Goal: Transaction & Acquisition: Purchase product/service

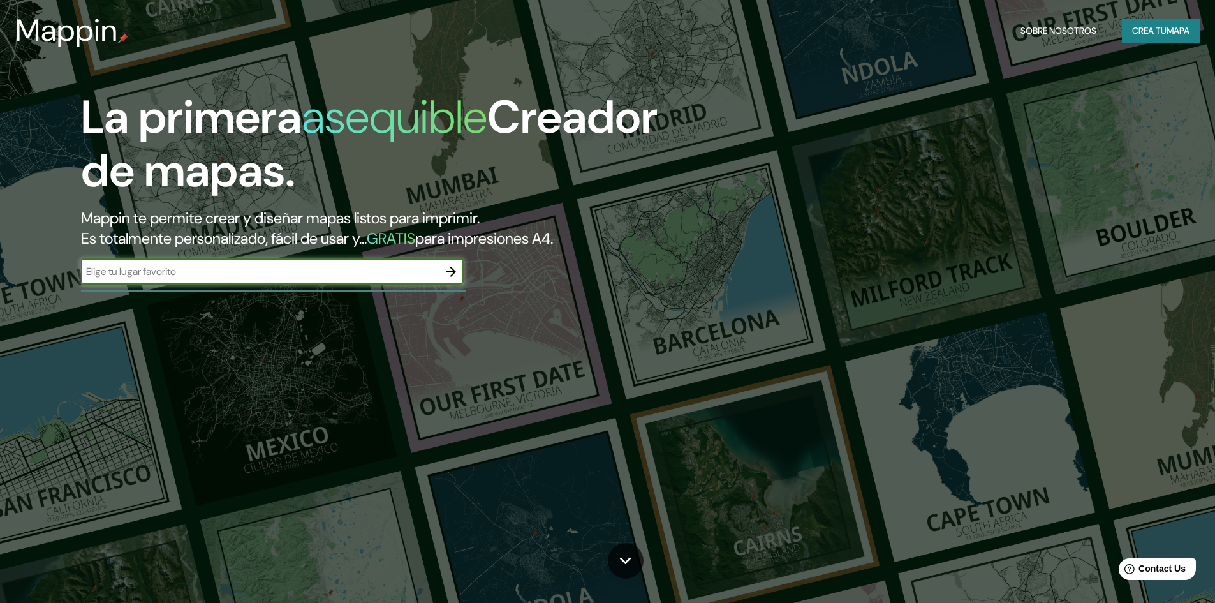
type input "el tambo huancayo"
click at [446, 279] on button "button" at bounding box center [451, 272] width 26 height 26
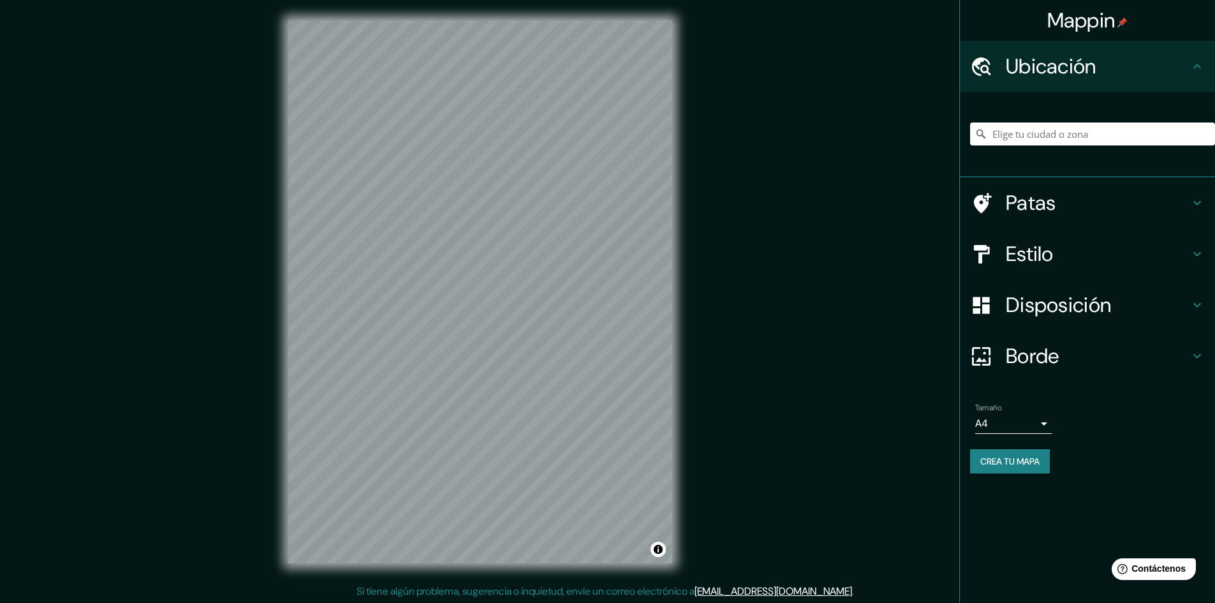
click at [1039, 256] on font "Estilo" at bounding box center [1029, 253] width 48 height 27
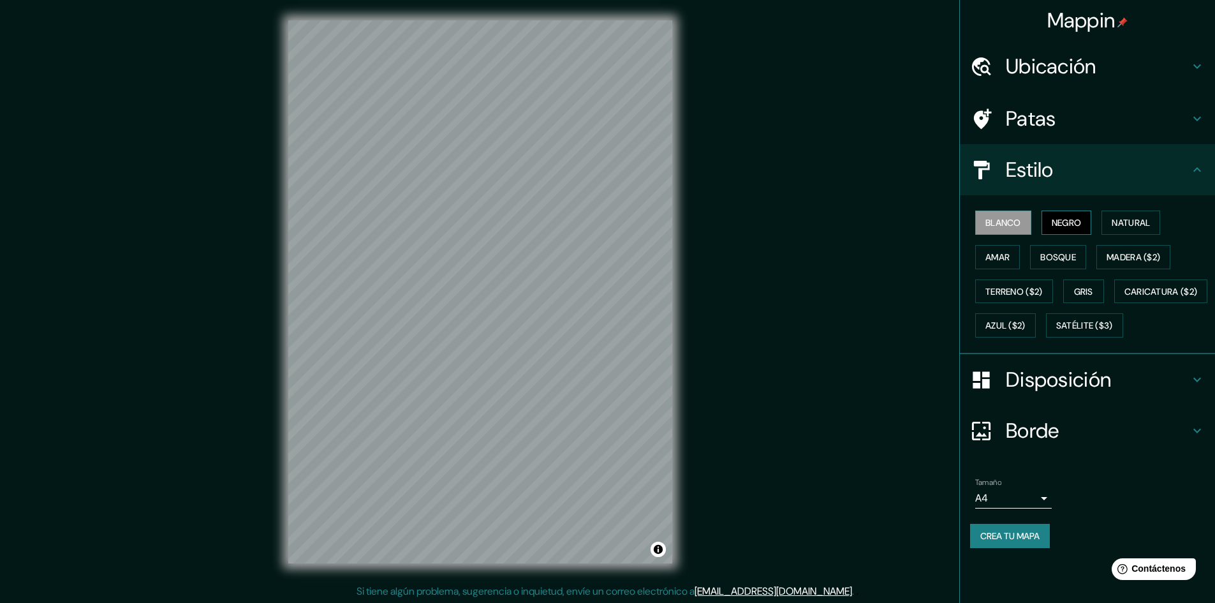
click at [1066, 223] on font "Negro" at bounding box center [1066, 222] width 30 height 11
click at [1130, 217] on font "Natural" at bounding box center [1130, 222] width 38 height 11
click at [1060, 68] on font "Ubicación" at bounding box center [1050, 66] width 91 height 27
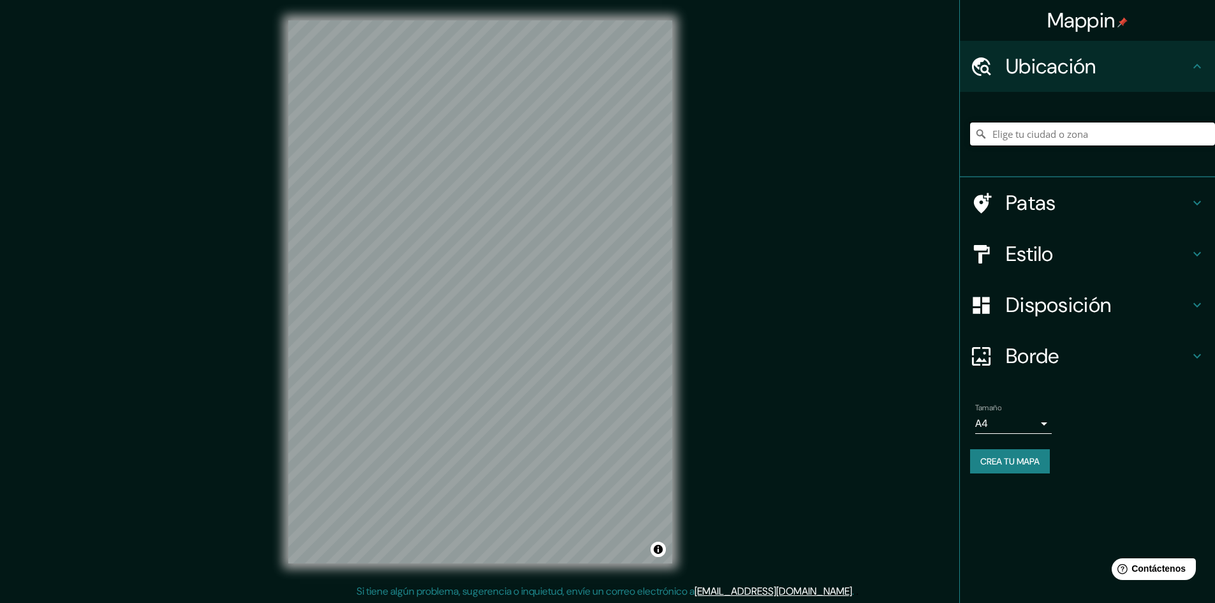
click at [1062, 132] on input "Elige tu ciudad o zona" at bounding box center [1092, 133] width 245 height 23
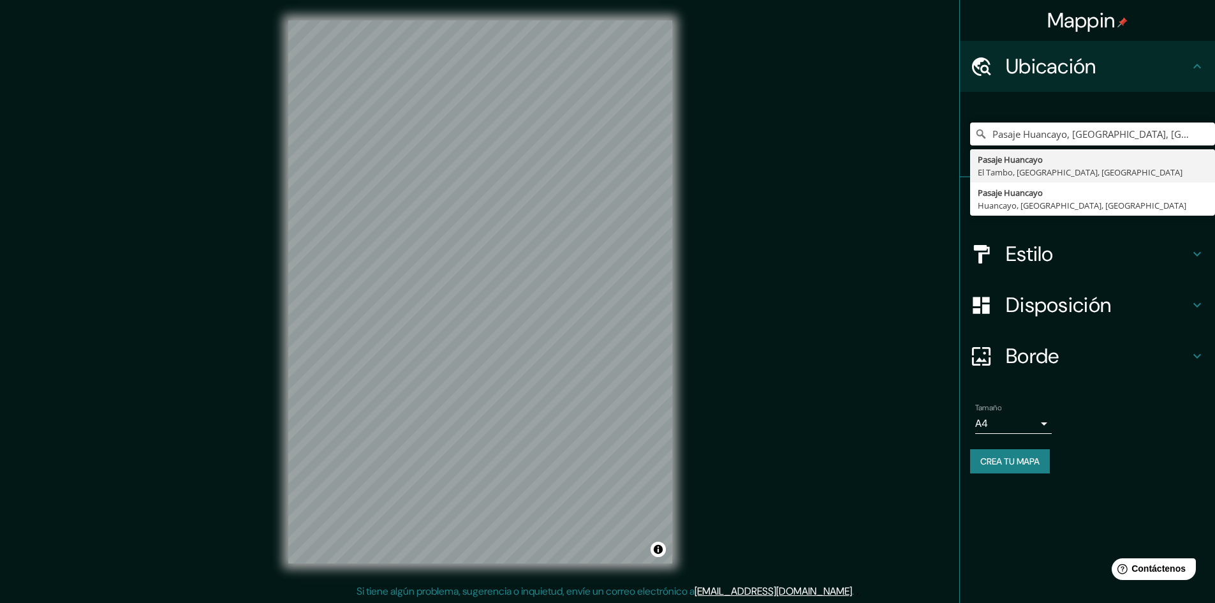
type input "Pasaje Huancayo, [GEOGRAPHIC_DATA], [GEOGRAPHIC_DATA], [GEOGRAPHIC_DATA]"
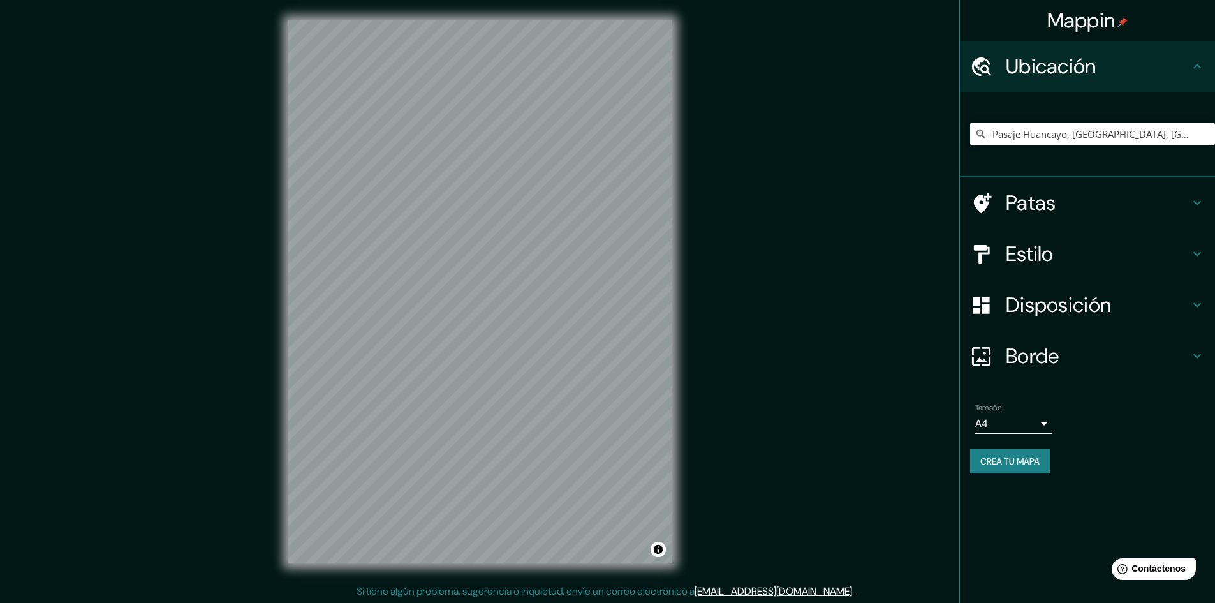
click at [1026, 255] on font "Estilo" at bounding box center [1029, 253] width 48 height 27
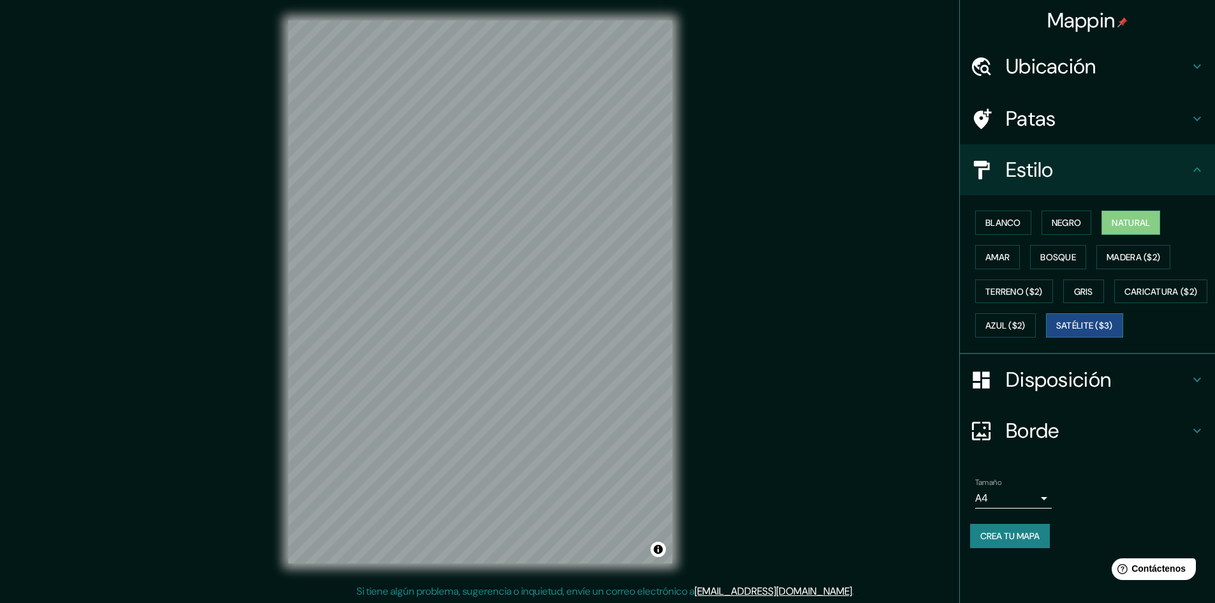
click at [1056, 332] on font "Satélite ($3)" at bounding box center [1084, 325] width 57 height 11
click at [1004, 263] on font "Amar" at bounding box center [997, 257] width 24 height 17
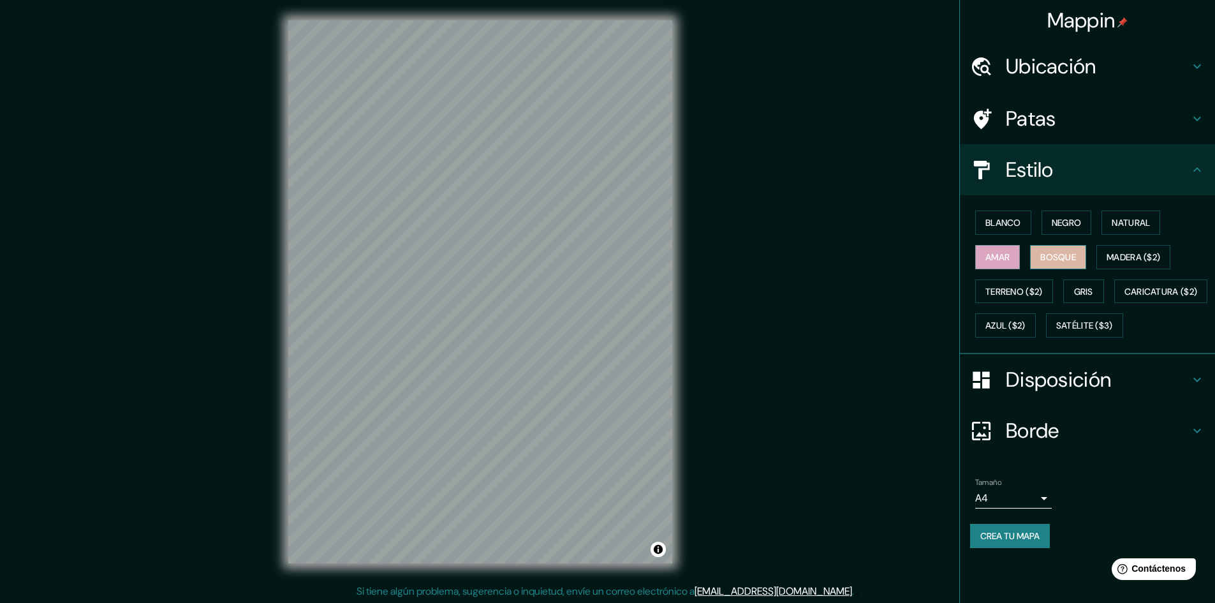
click at [1054, 258] on font "Bosque" at bounding box center [1058, 256] width 36 height 11
click at [1054, 234] on button "Negro" at bounding box center [1066, 222] width 50 height 24
click at [1075, 225] on font "Negro" at bounding box center [1066, 222] width 30 height 11
click at [981, 226] on button "Blanco" at bounding box center [1003, 222] width 56 height 24
click at [1025, 326] on font "Azul ($2)" at bounding box center [1005, 325] width 40 height 11
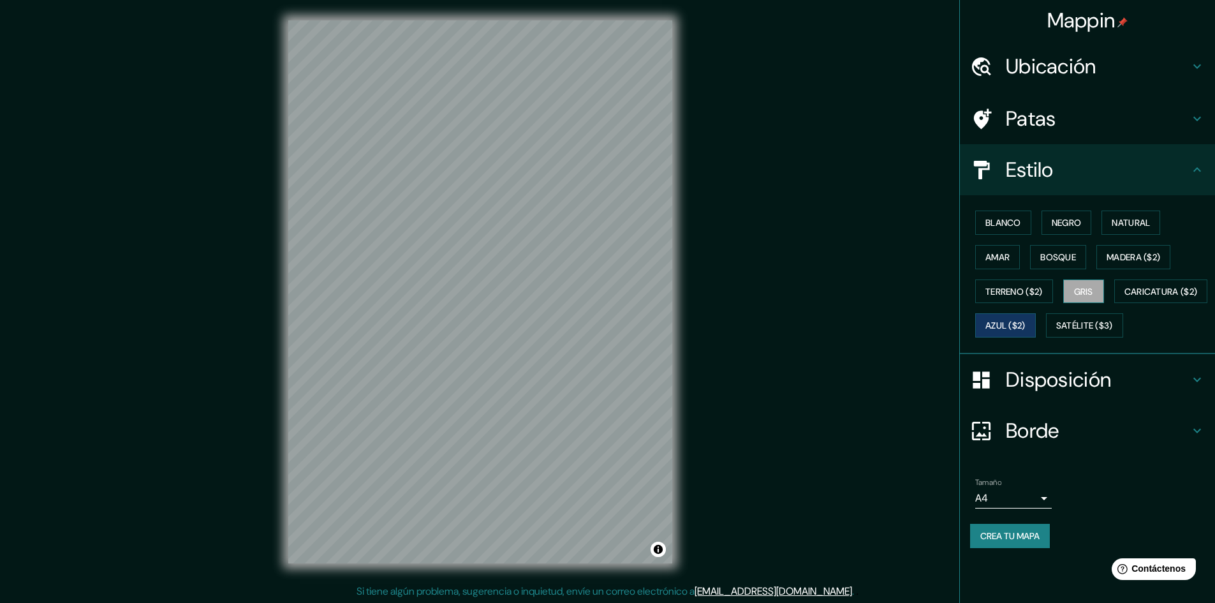
click at [1093, 288] on font "Gris" at bounding box center [1083, 291] width 19 height 11
click at [1130, 262] on font "Madera ($2)" at bounding box center [1133, 256] width 54 height 11
click at [1126, 230] on font "Natural" at bounding box center [1130, 222] width 38 height 17
click at [1078, 230] on font "Negro" at bounding box center [1066, 222] width 30 height 17
click at [1016, 235] on div "Blanco Negro Natural [PERSON_NAME] ($2) Terreno ($2) Gris Caricatura ($2) Azul …" at bounding box center [1092, 273] width 245 height 137
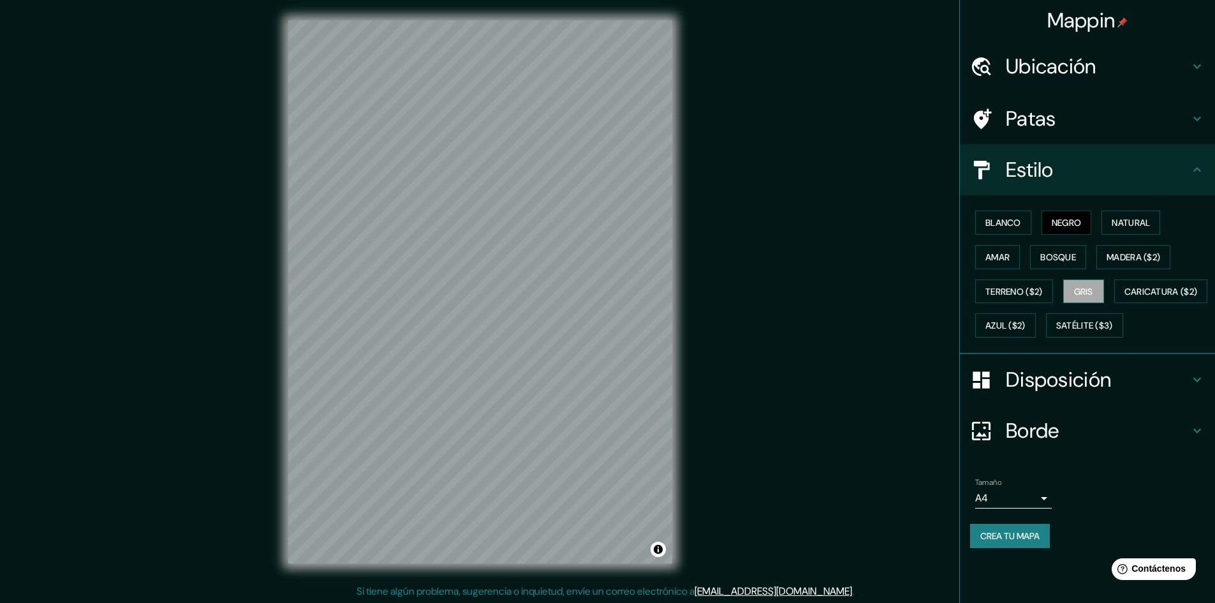
click at [1084, 299] on font "Gris" at bounding box center [1083, 291] width 19 height 17
click at [749, 386] on div "Mappin Ubicación Pasaje Huancayo, [GEOGRAPHIC_DATA], [GEOGRAPHIC_DATA], [GEOGRA…" at bounding box center [607, 301] width 1215 height 604
